Goal: Navigation & Orientation: Go to known website

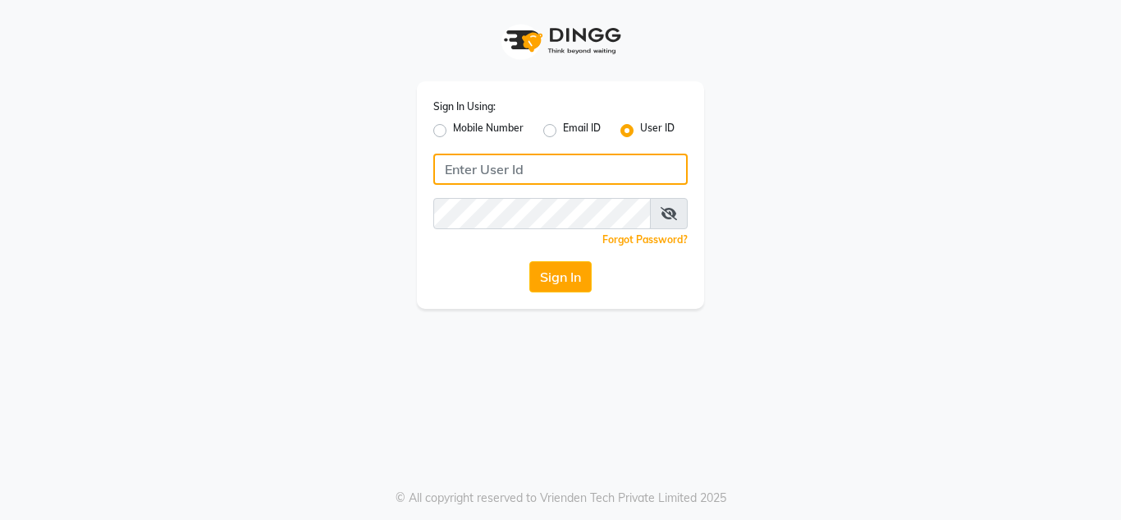
click at [539, 170] on input "Username" at bounding box center [560, 168] width 254 height 31
click at [539, 170] on input "nailsaura" at bounding box center [560, 168] width 254 height 31
type input "nailsaura"
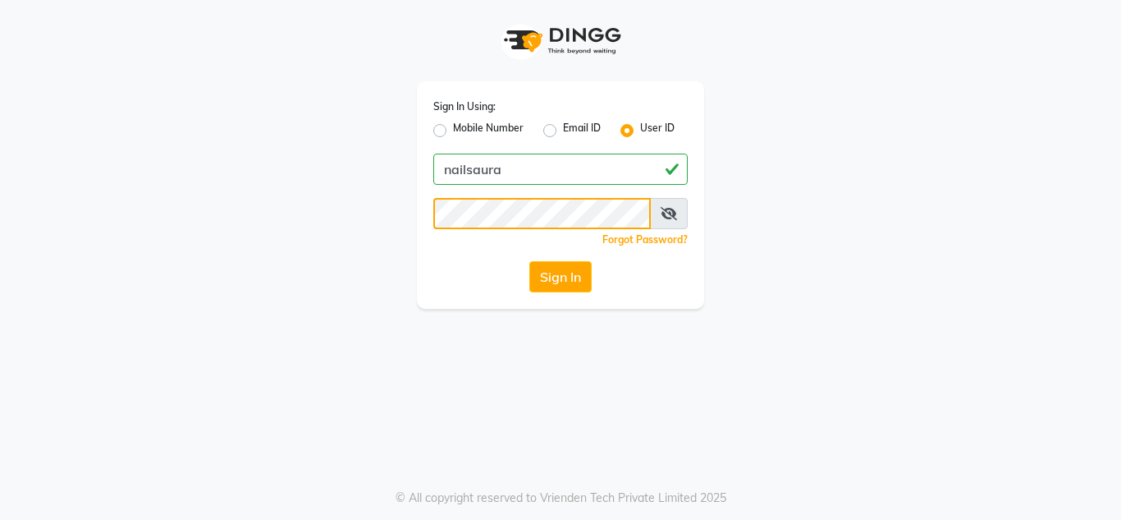
click at [529, 261] on button "Sign In" at bounding box center [560, 276] width 62 height 31
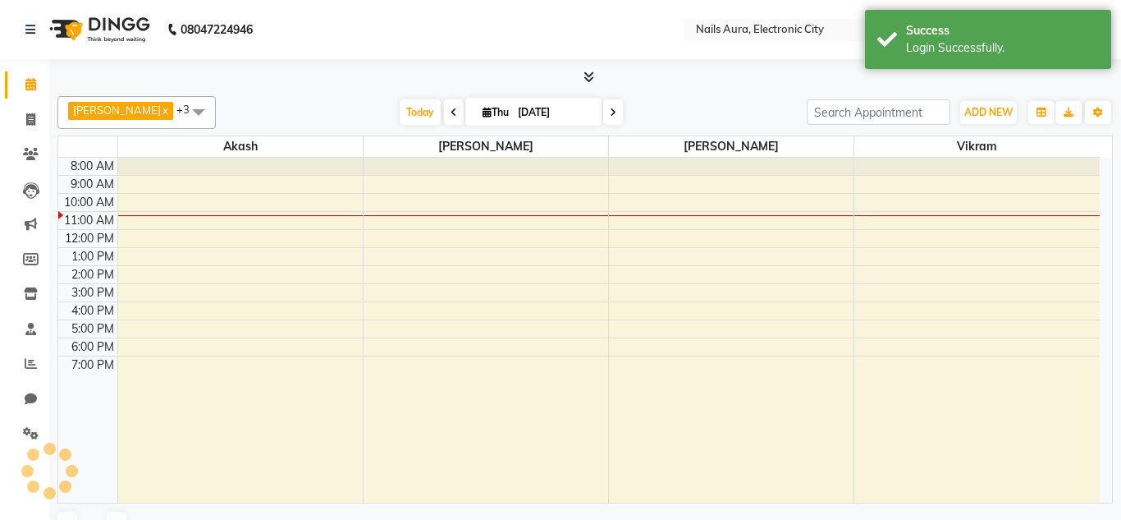
select select "en"
